Goal: Task Accomplishment & Management: Use online tool/utility

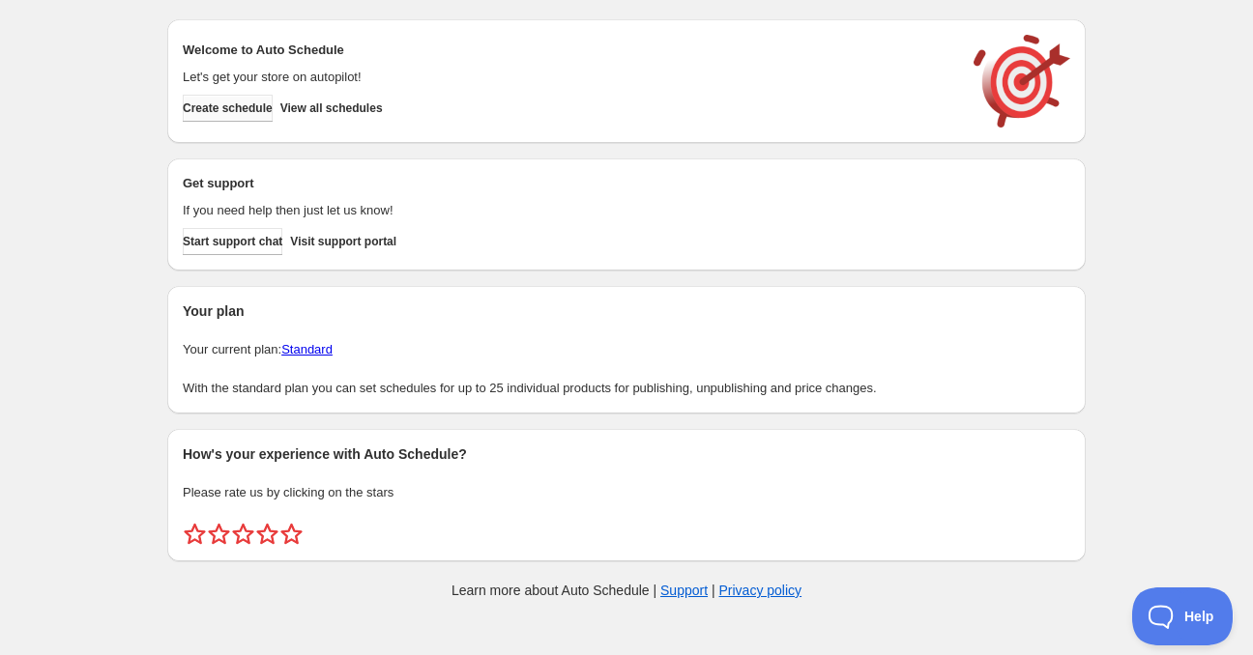
click at [219, 101] on span "Create schedule" at bounding box center [228, 108] width 90 height 15
click at [356, 113] on span "View all schedules" at bounding box center [331, 108] width 102 height 15
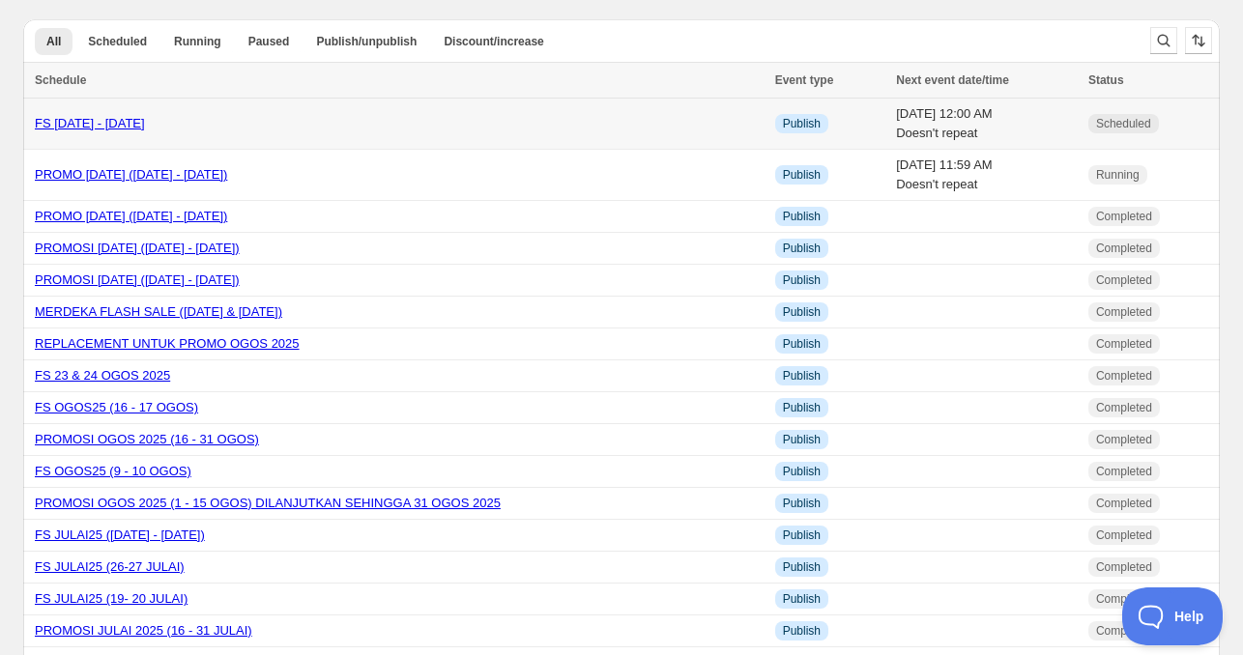
click at [121, 129] on link "FS [DATE] - [DATE]" at bounding box center [90, 123] width 110 height 15
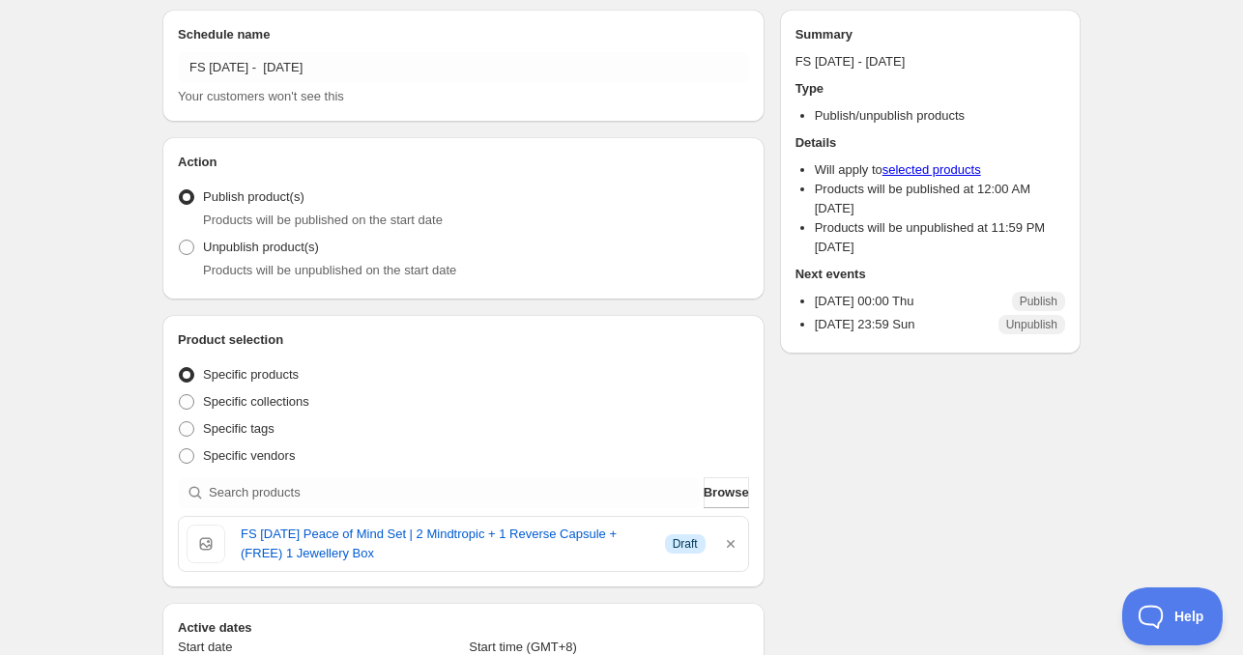
scroll to position [97, 0]
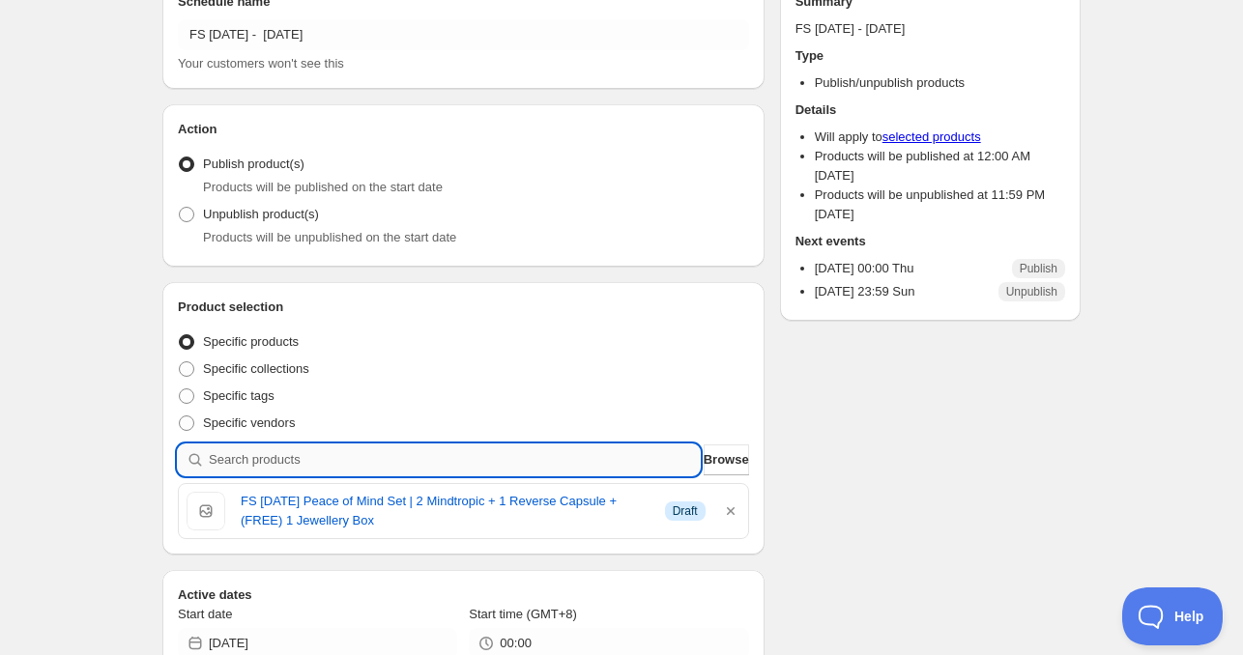
click at [353, 458] on input "search" at bounding box center [454, 460] width 491 height 31
type input "c"
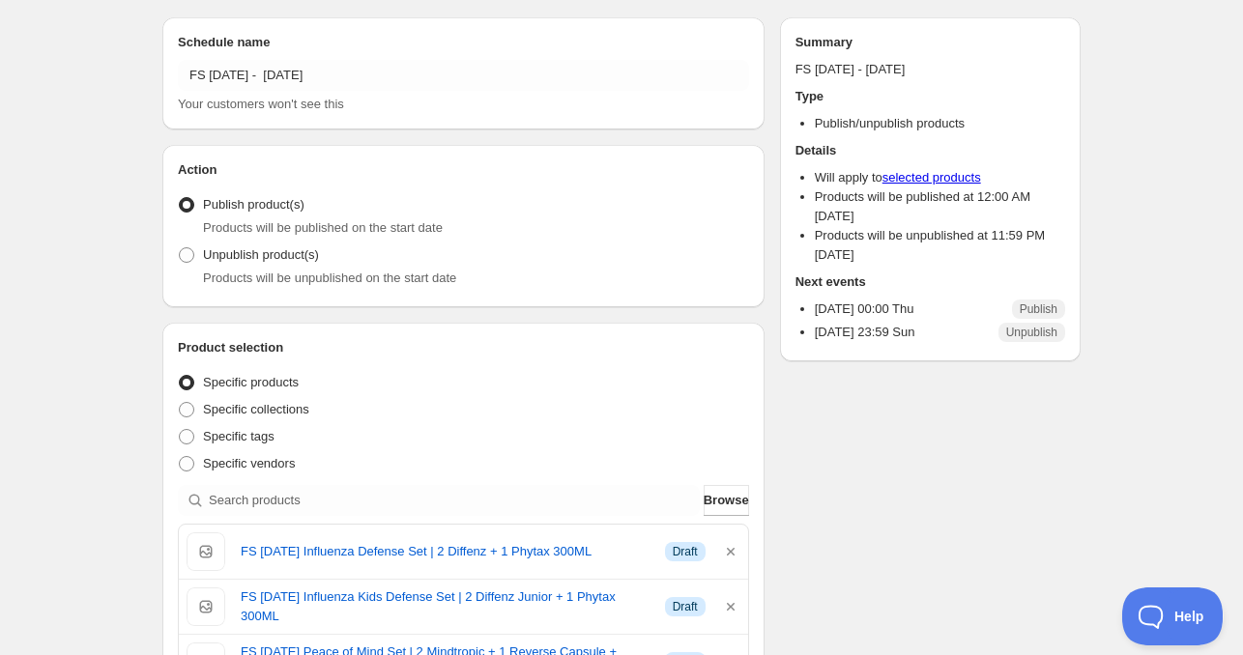
scroll to position [0, 0]
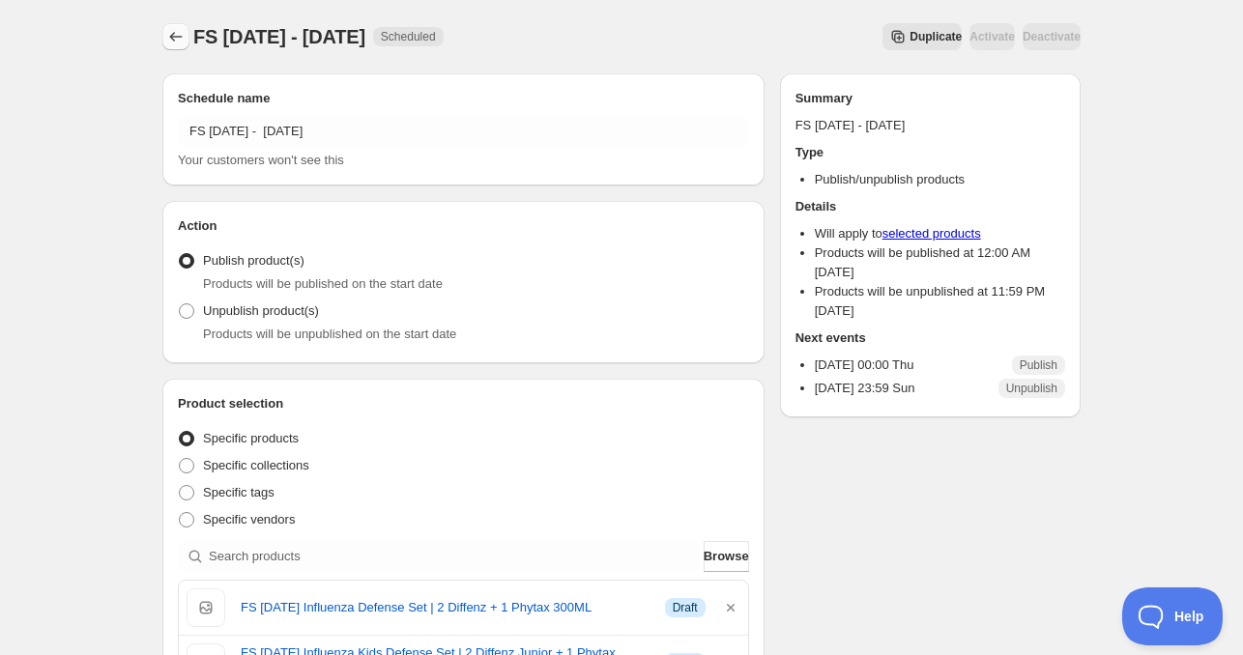
click at [178, 26] on button "Schedules" at bounding box center [175, 36] width 27 height 27
